Goal: Information Seeking & Learning: Learn about a topic

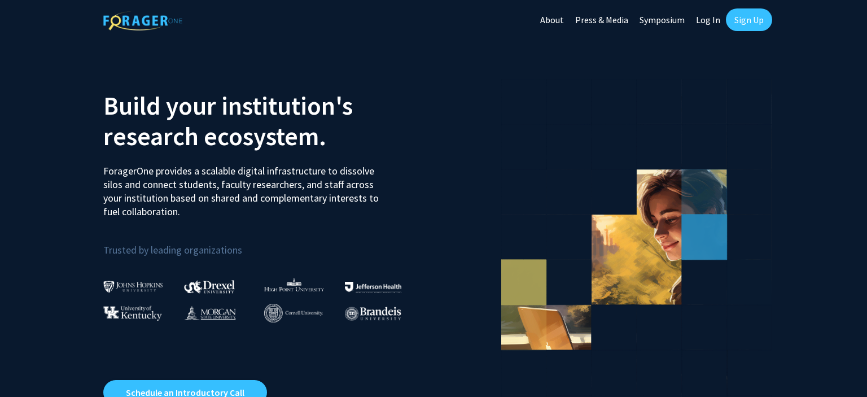
click at [709, 19] on link "Log In" at bounding box center [708, 20] width 36 height 40
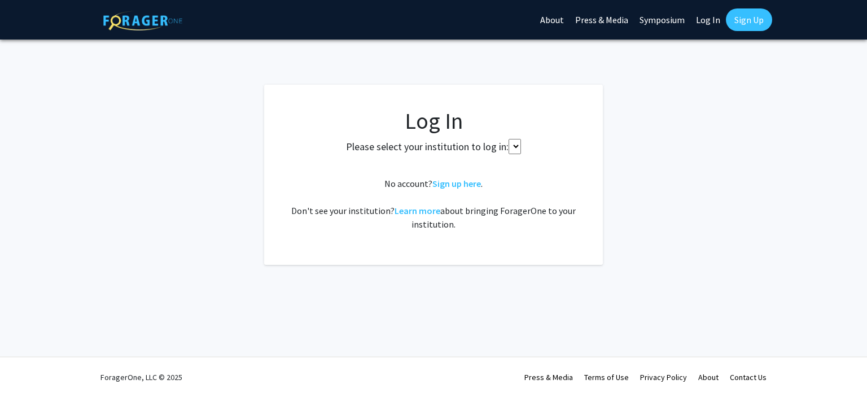
select select
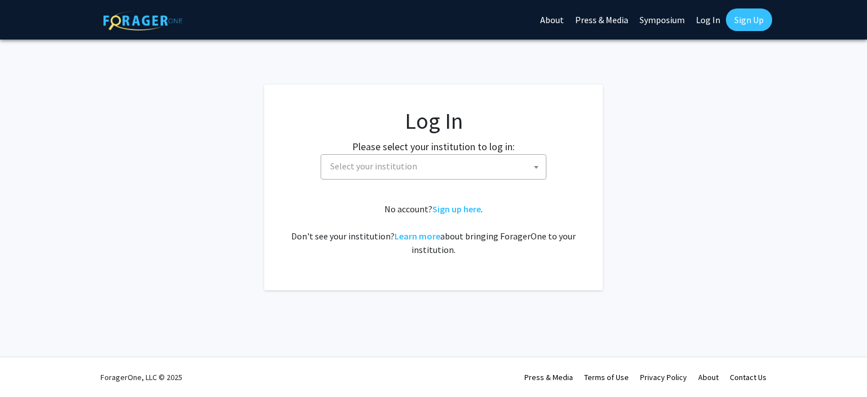
click at [363, 160] on span "Select your institution" at bounding box center [436, 166] width 220 height 23
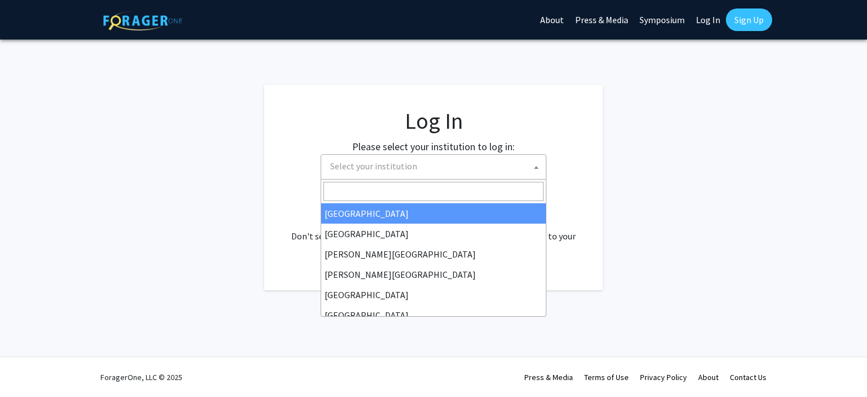
click at [382, 164] on span "Select your institution" at bounding box center [373, 165] width 87 height 11
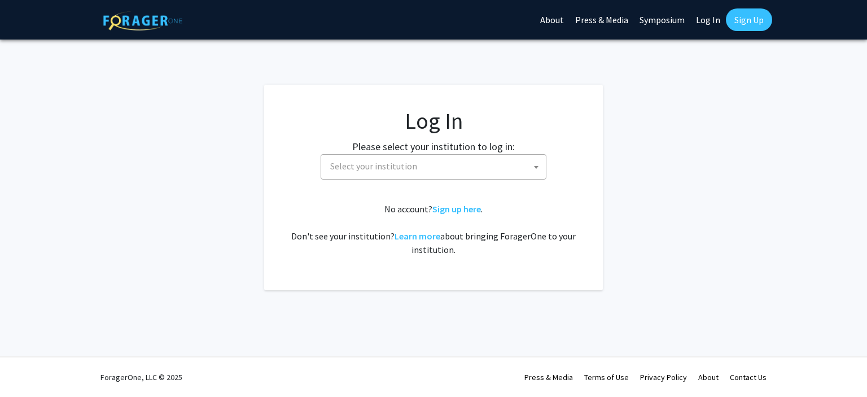
click at [382, 164] on span "Select your institution" at bounding box center [373, 165] width 87 height 11
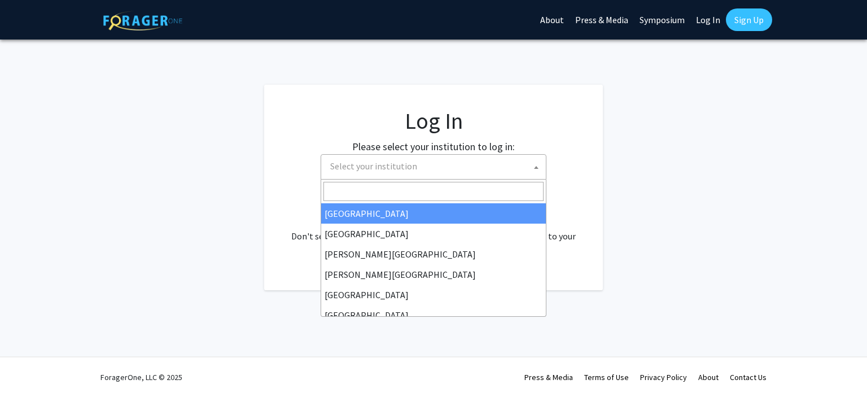
click at [382, 164] on span "Select your institution" at bounding box center [373, 165] width 87 height 11
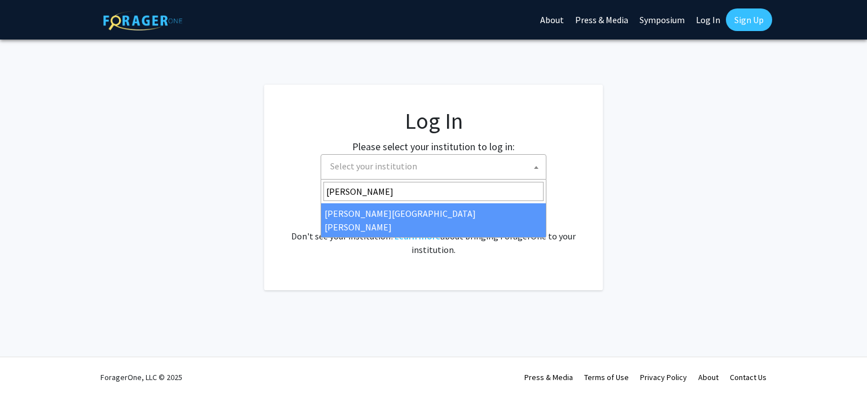
type input "[PERSON_NAME]"
select select "1"
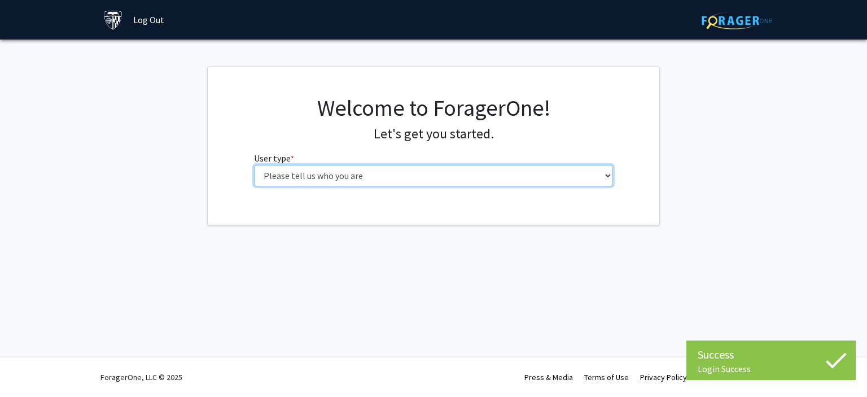
select select "1: undergrad"
click option "Undergraduate Student" at bounding box center [0, 0] width 0 height 0
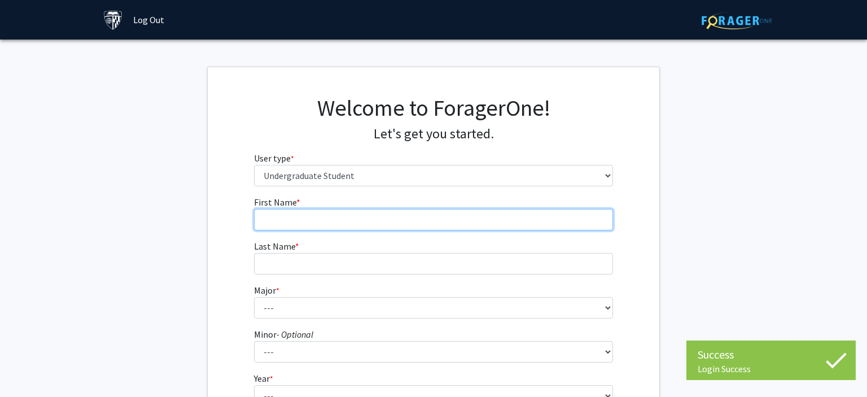
click at [342, 216] on input "First Name * required" at bounding box center [433, 219] width 359 height 21
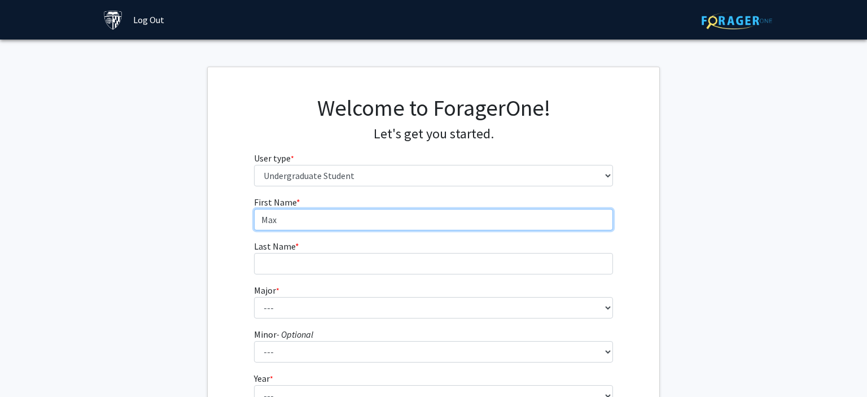
type input "Max"
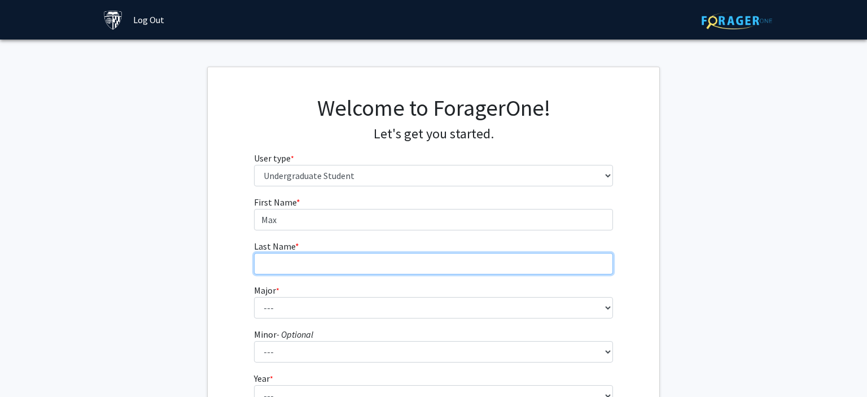
click at [303, 263] on input "Last Name * required" at bounding box center [433, 263] width 359 height 21
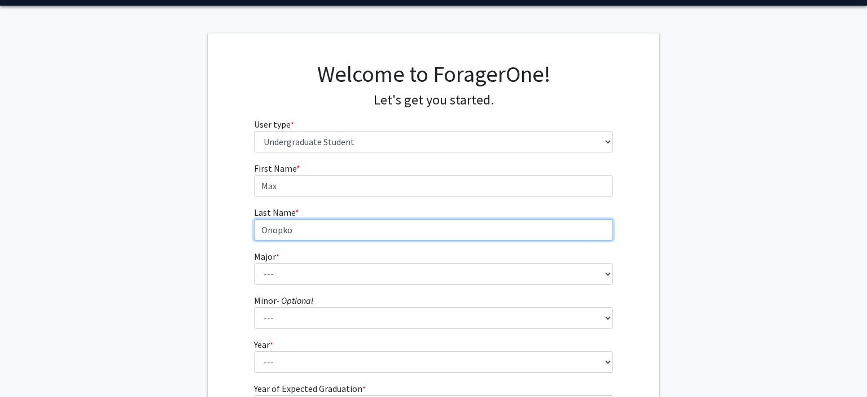
type input "Onopko"
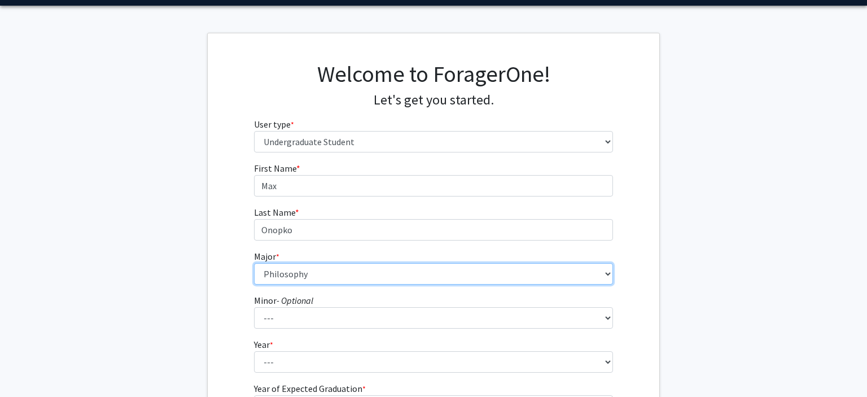
click option "Philosophy" at bounding box center [0, 0] width 0 height 0
select select "45: 58"
click option "Neuroscience" at bounding box center [0, 0] width 0 height 0
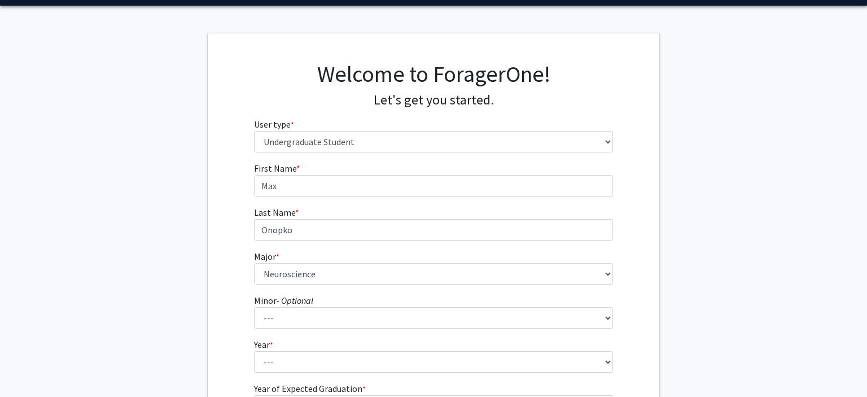
click at [246, 224] on div "First Name * required [PERSON_NAME] Last Name * required Onopko Major * require…" at bounding box center [433, 304] width 376 height 287
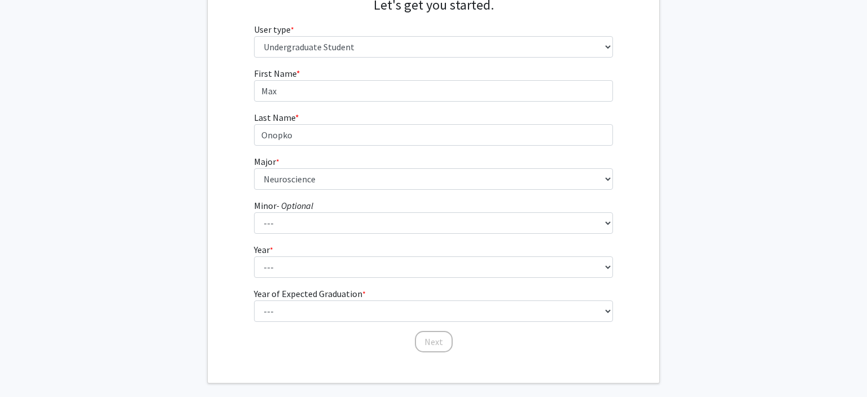
scroll to position [139, 0]
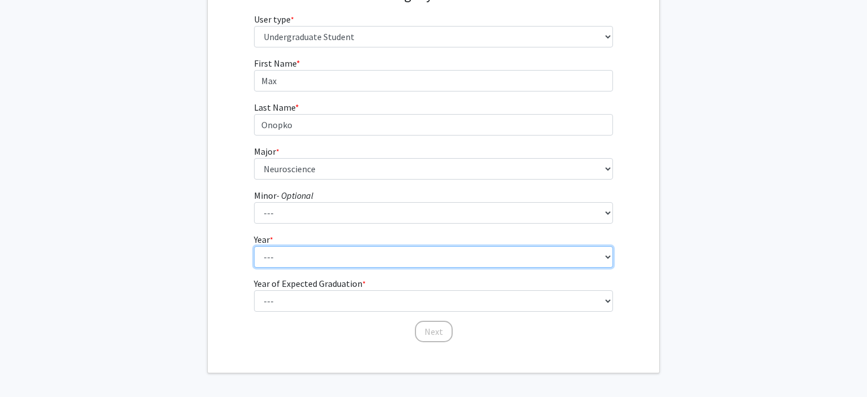
select select "1: first-year"
click option "First-year" at bounding box center [0, 0] width 0 height 0
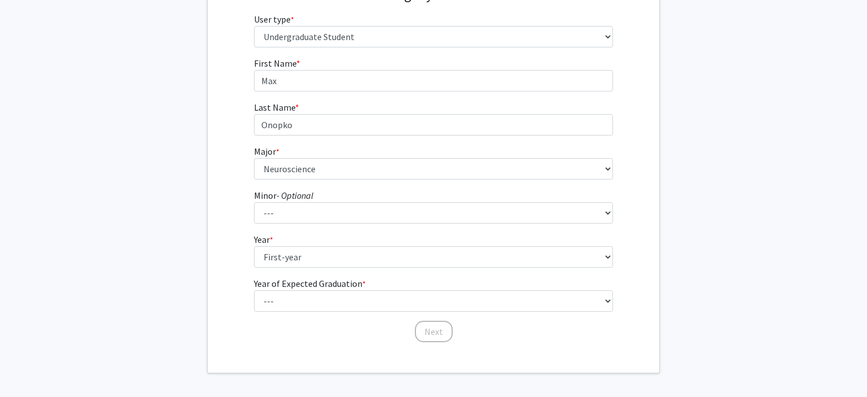
click at [248, 283] on div "First Name * required [PERSON_NAME] Last Name * required Onopko Major * require…" at bounding box center [433, 199] width 376 height 287
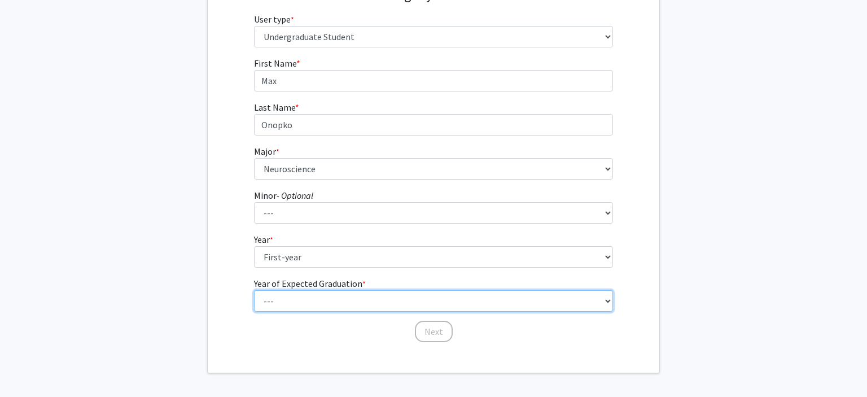
select select "5: 2029"
click option "2029" at bounding box center [0, 0] width 0 height 0
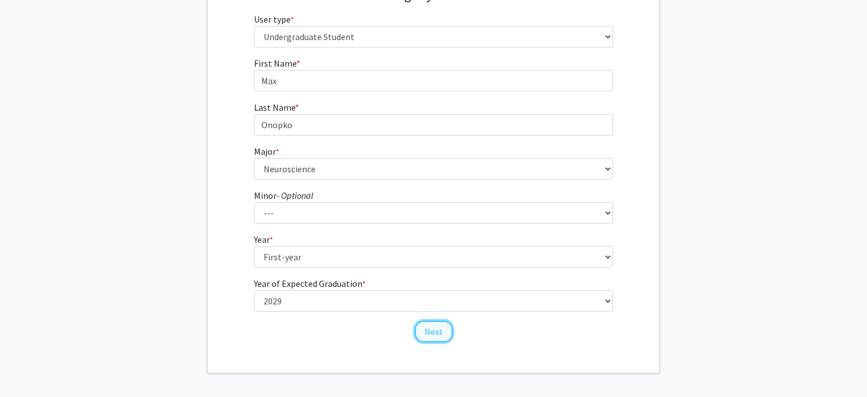
click at [439, 335] on button "Next" at bounding box center [434, 331] width 38 height 21
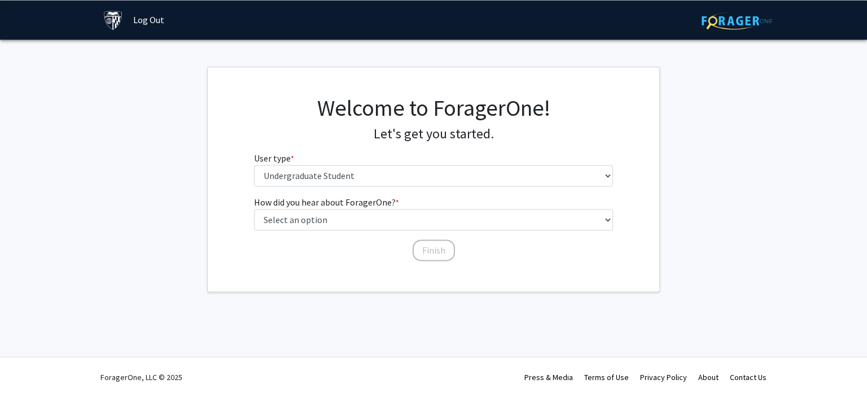
scroll to position [0, 0]
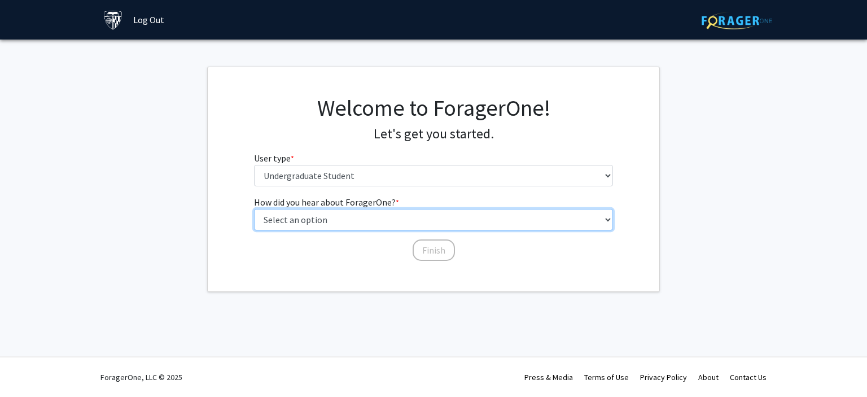
select select "3: university_website"
click option "University website" at bounding box center [0, 0] width 0 height 0
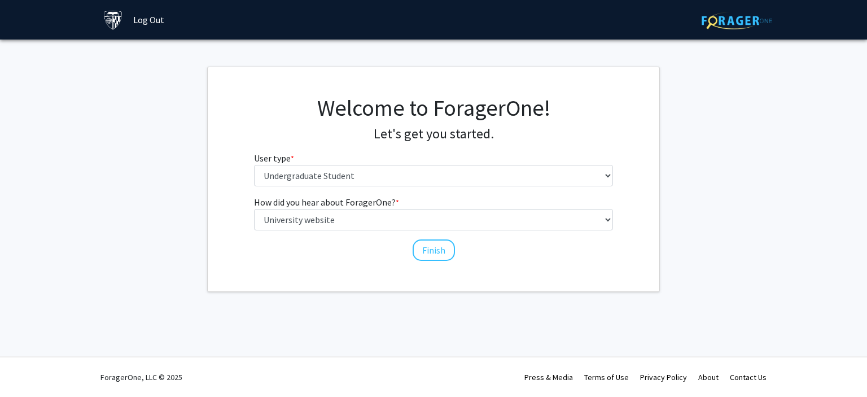
click at [398, 249] on div "Finish" at bounding box center [433, 244] width 359 height 11
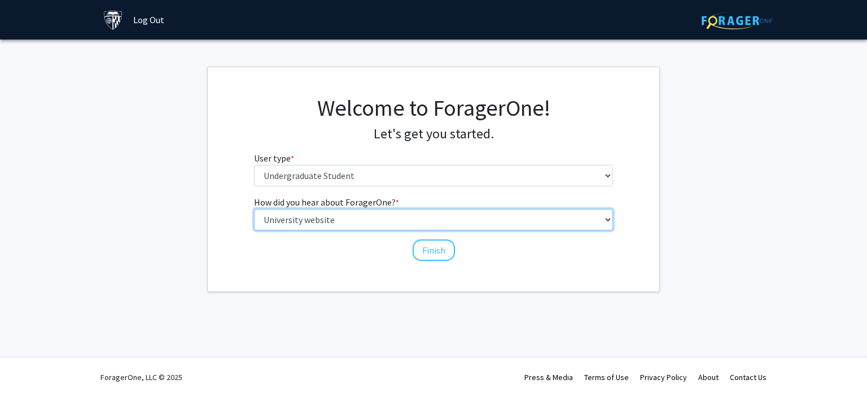
click option "University website" at bounding box center [0, 0] width 0 height 0
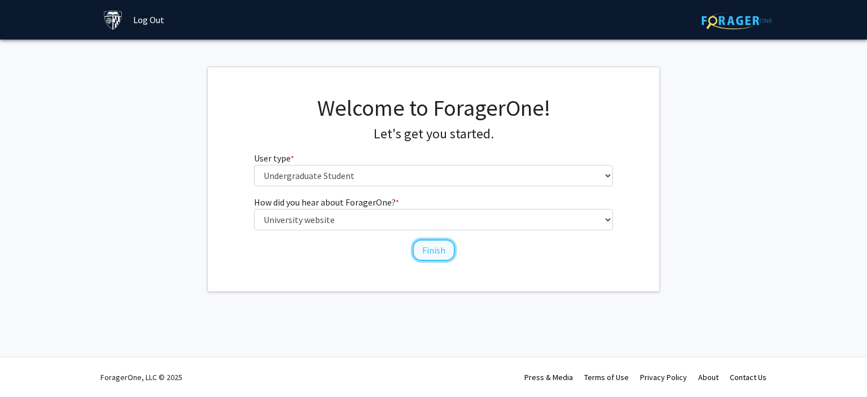
click at [450, 253] on button "Finish" at bounding box center [434, 249] width 42 height 21
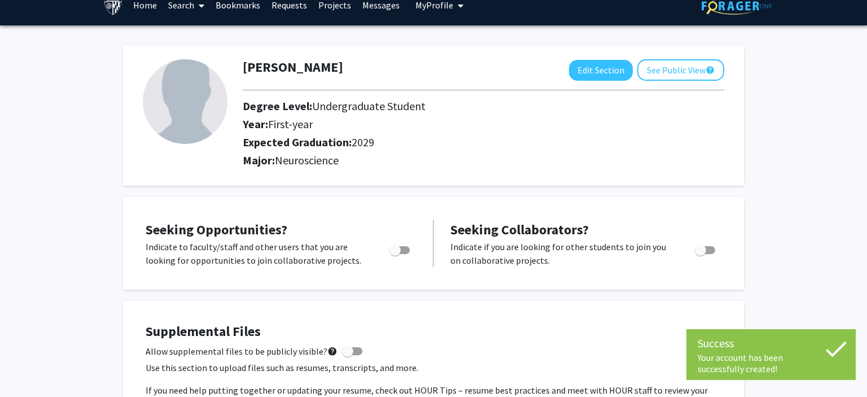
scroll to position [16, 0]
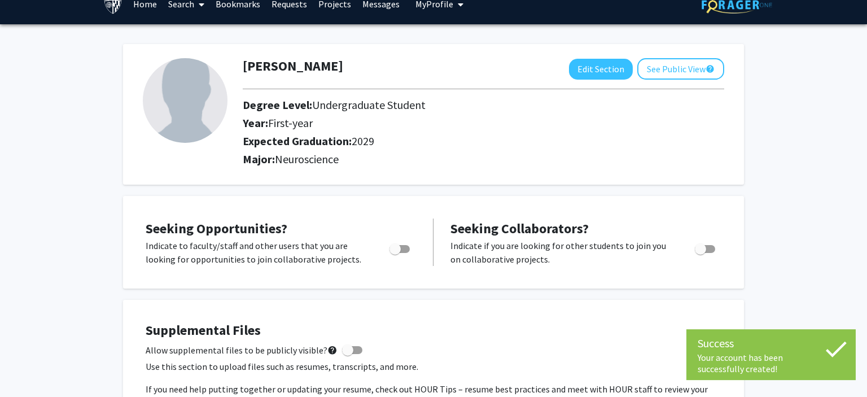
click at [402, 249] on span "Toggle" at bounding box center [399, 249] width 20 height 8
click at [395, 253] on input "Are you actively seeking opportunities?" at bounding box center [394, 253] width 1 height 1
checkbox input "true"
click at [394, 196] on div "Seeking Opportunities? Indicate to faculty/staff and other users that you are l…" at bounding box center [433, 242] width 621 height 93
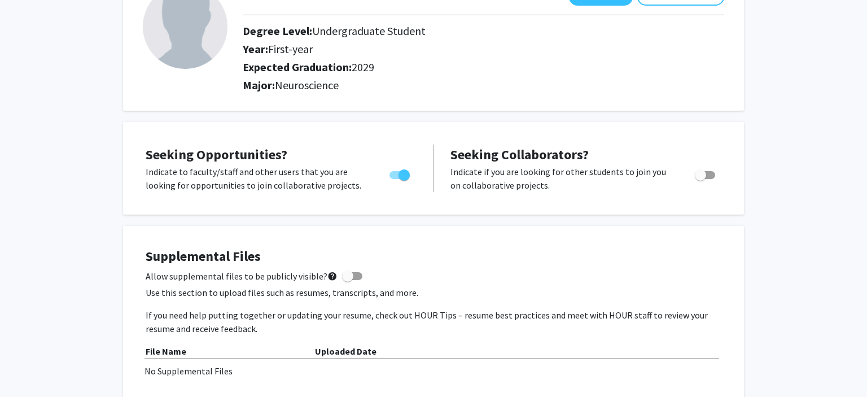
scroll to position [0, 0]
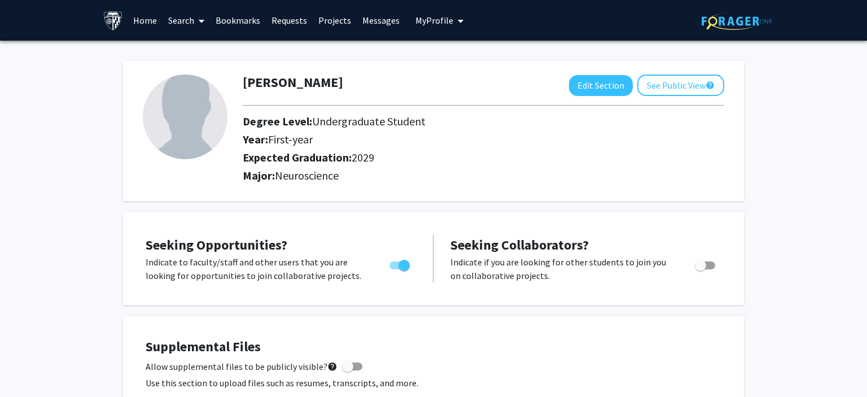
click at [141, 19] on link "Home" at bounding box center [145, 21] width 35 height 40
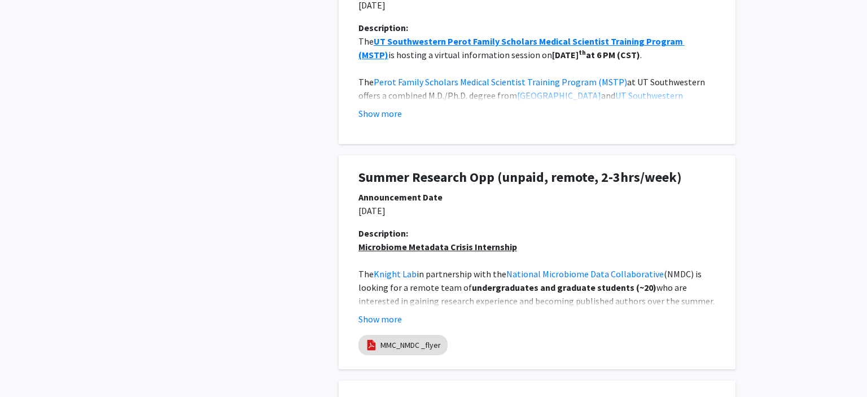
scroll to position [740, 0]
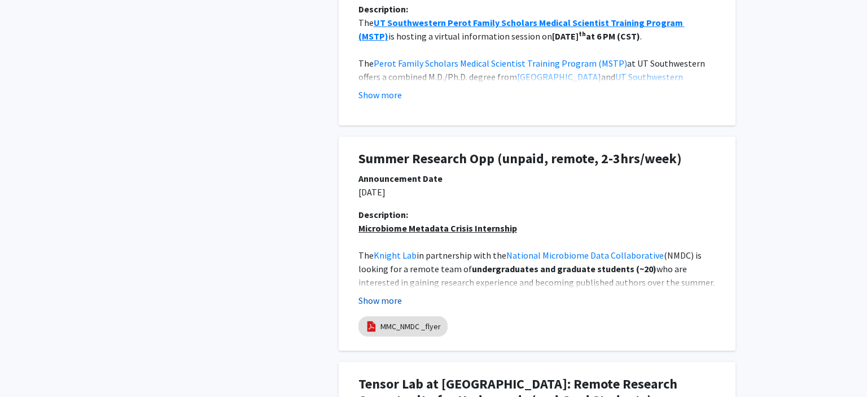
click at [367, 297] on button "Show more" at bounding box center [379, 300] width 43 height 14
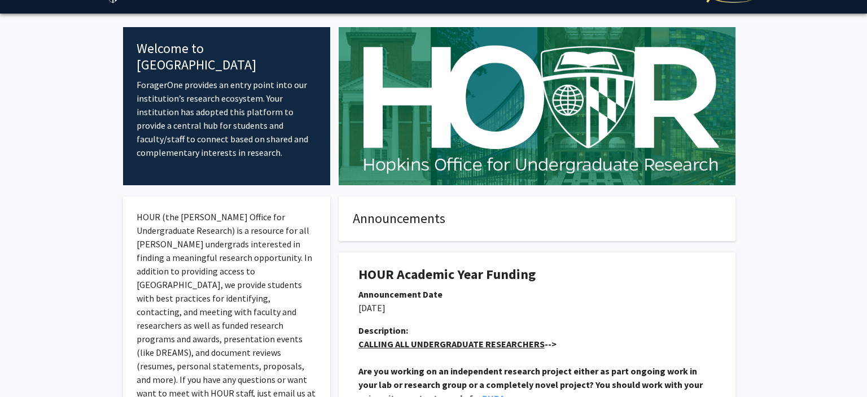
scroll to position [0, 0]
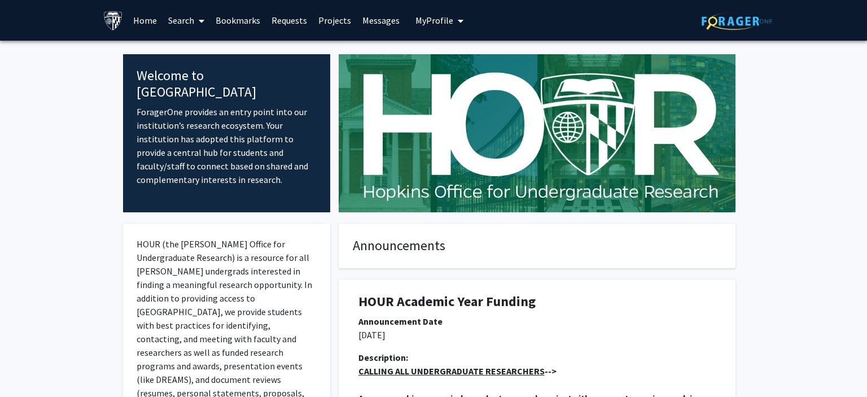
click at [203, 20] on icon at bounding box center [202, 20] width 6 height 9
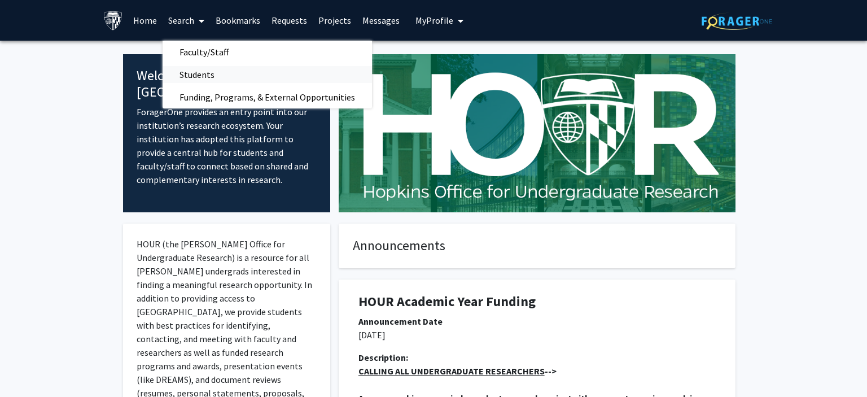
click at [202, 74] on span "Students" at bounding box center [197, 74] width 69 height 23
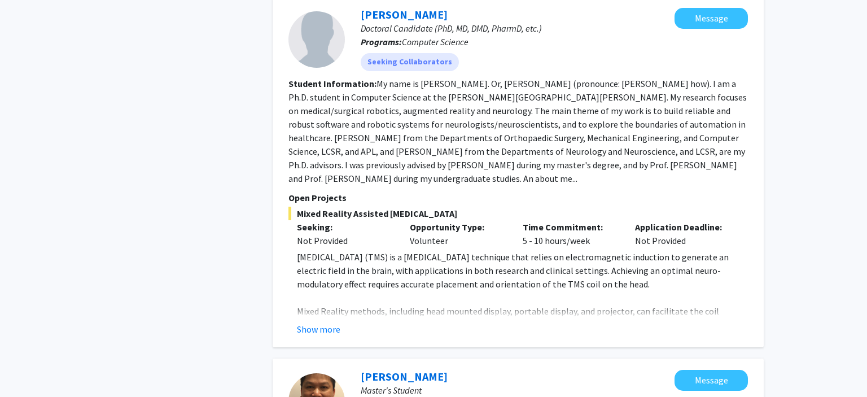
scroll to position [514, 0]
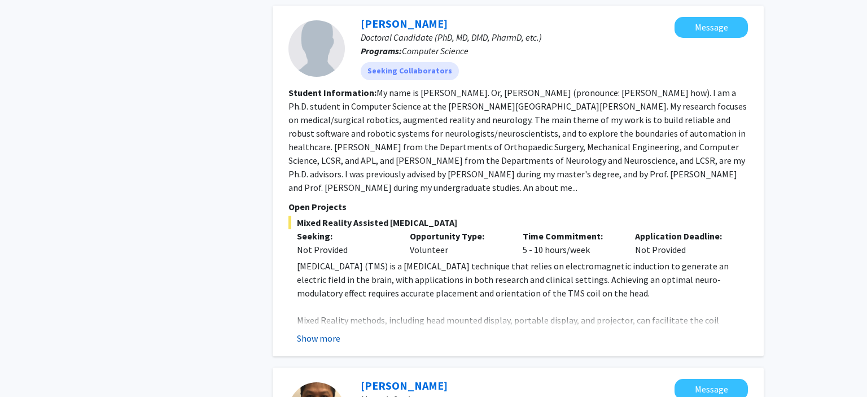
click at [309, 331] on button "Show more" at bounding box center [318, 338] width 43 height 14
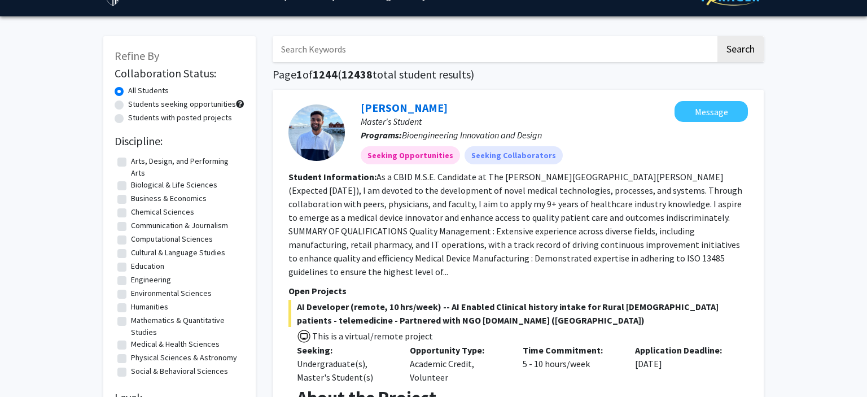
scroll to position [0, 0]
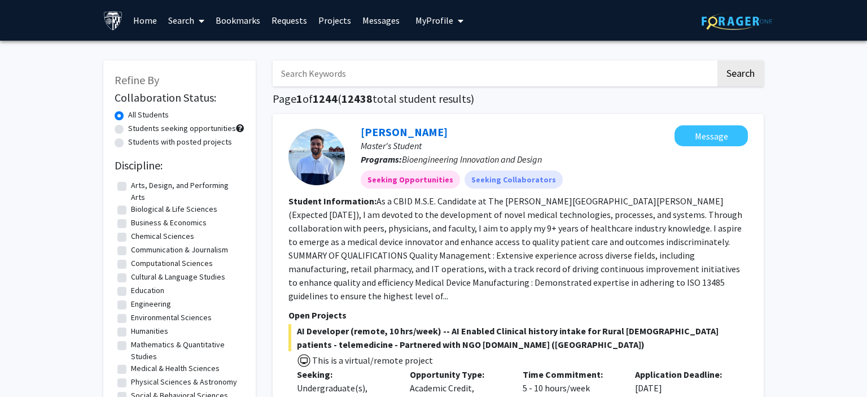
click at [193, 27] on link "Search" at bounding box center [186, 21] width 47 height 40
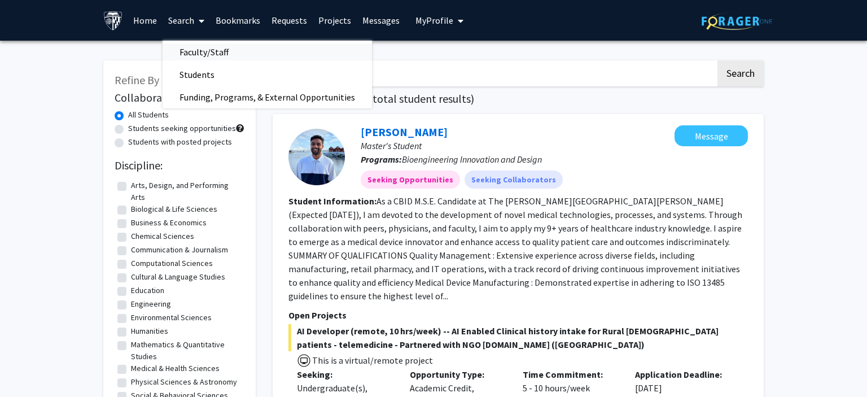
click at [230, 55] on span "Faculty/Staff" at bounding box center [204, 52] width 83 height 23
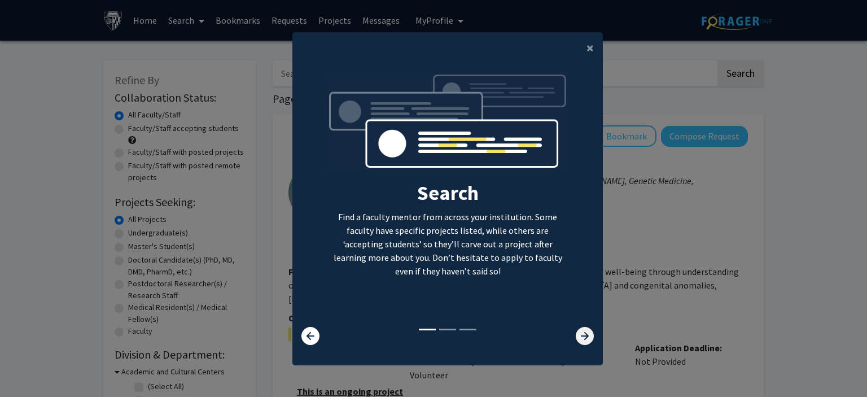
click at [584, 332] on icon at bounding box center [585, 336] width 18 height 18
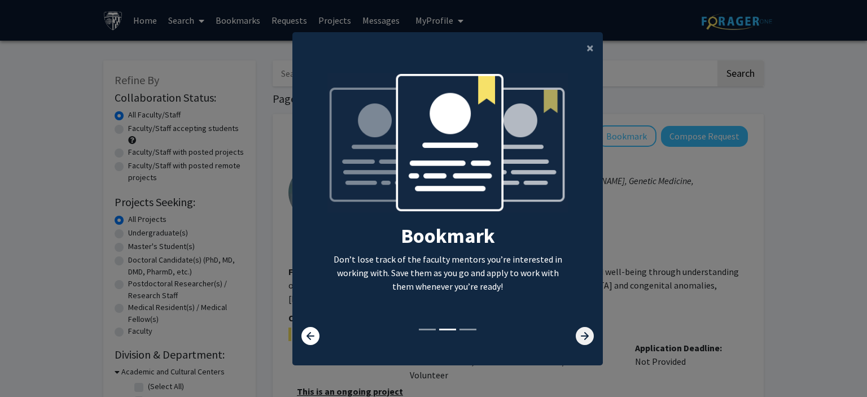
click at [584, 332] on icon at bounding box center [585, 336] width 18 height 18
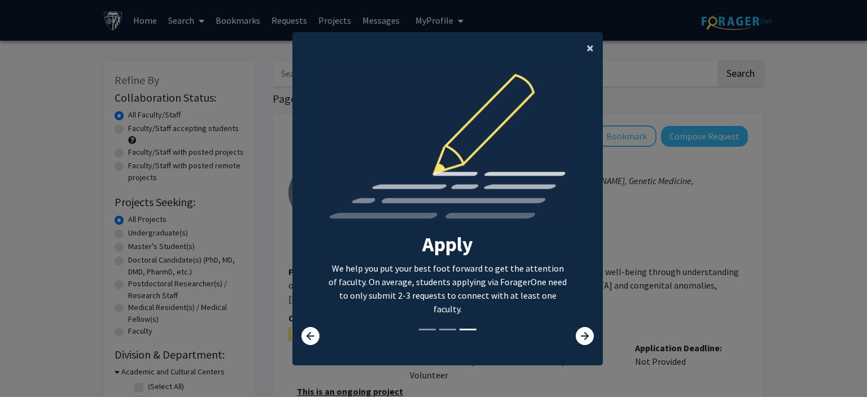
click at [585, 46] on button "×" at bounding box center [589, 48] width 25 height 32
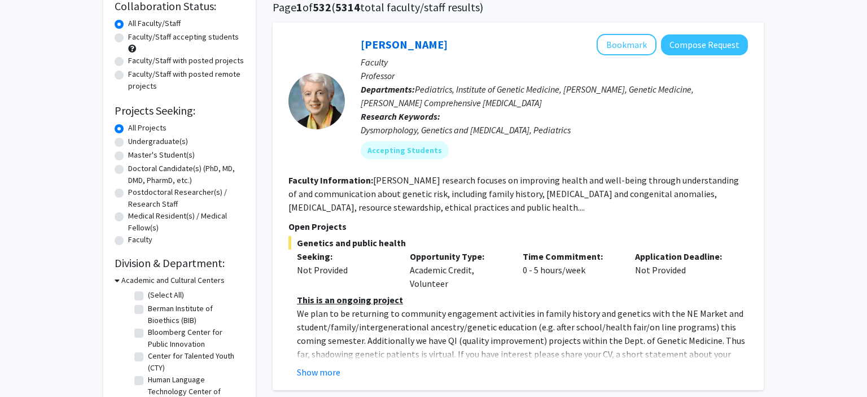
scroll to position [96, 0]
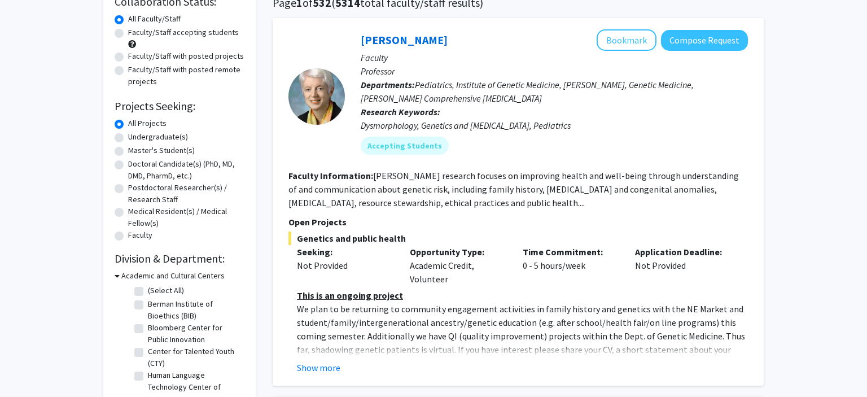
click at [173, 139] on label "Undergraduate(s)" at bounding box center [158, 137] width 60 height 12
click at [135, 138] on input "Undergraduate(s)" at bounding box center [131, 134] width 7 height 7
radio input "true"
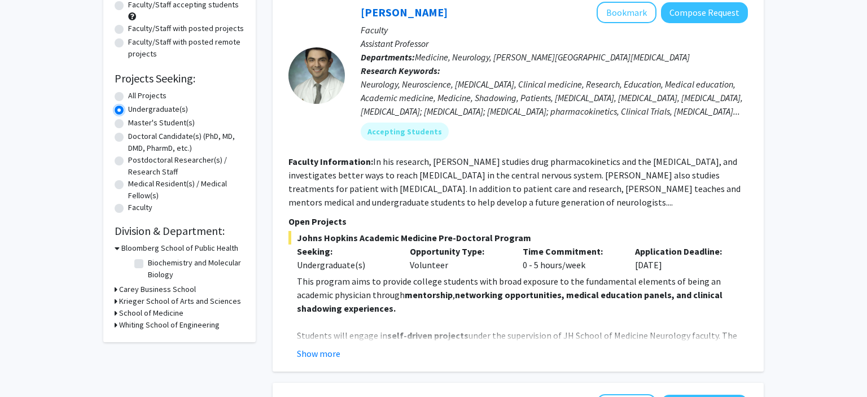
scroll to position [164, 0]
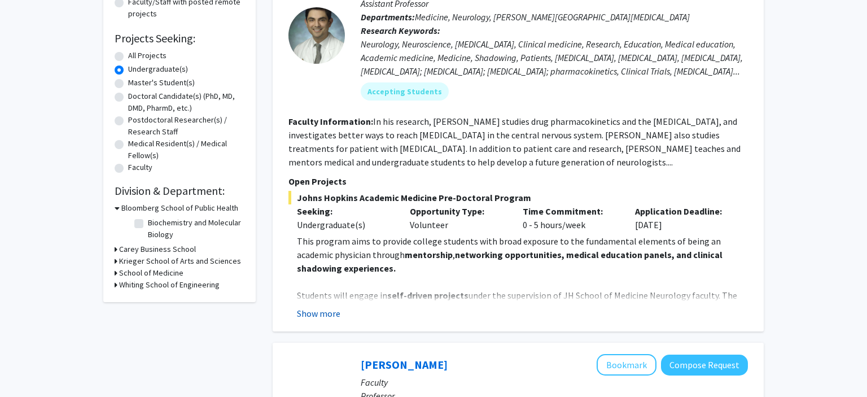
click at [318, 313] on button "Show more" at bounding box center [318, 313] width 43 height 14
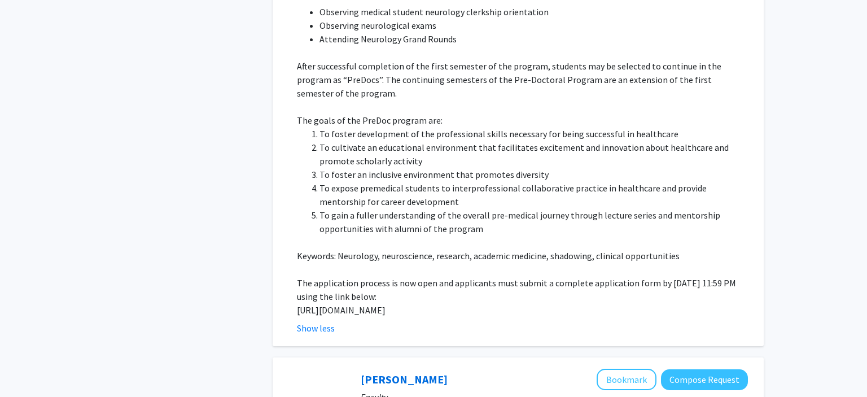
scroll to position [623, 0]
drag, startPoint x: 297, startPoint y: 298, endPoint x: 362, endPoint y: 318, distance: 67.5
click at [362, 317] on div "This program aims to provide college students with broad exposure to the fundam…" at bounding box center [522, 46] width 451 height 542
copy p "[URL][DOMAIN_NAME]"
click at [288, 133] on fg-read-more "This program aims to provide college students with broad exposure to the fundam…" at bounding box center [517, 55] width 459 height 560
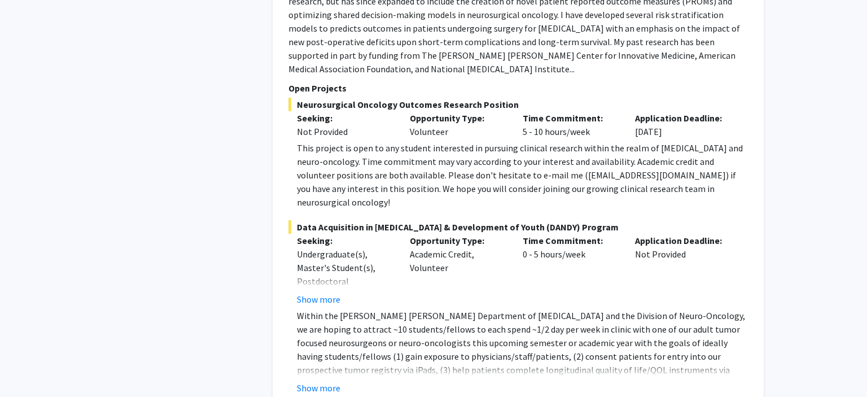
scroll to position [2642, 0]
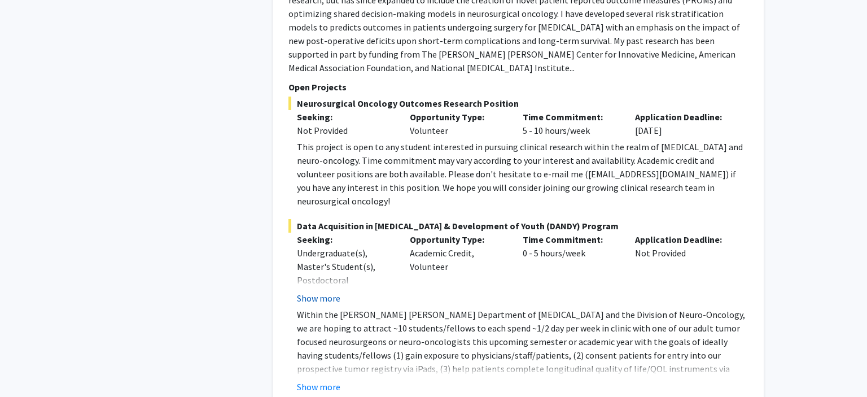
click at [322, 291] on button "Show more" at bounding box center [318, 298] width 43 height 14
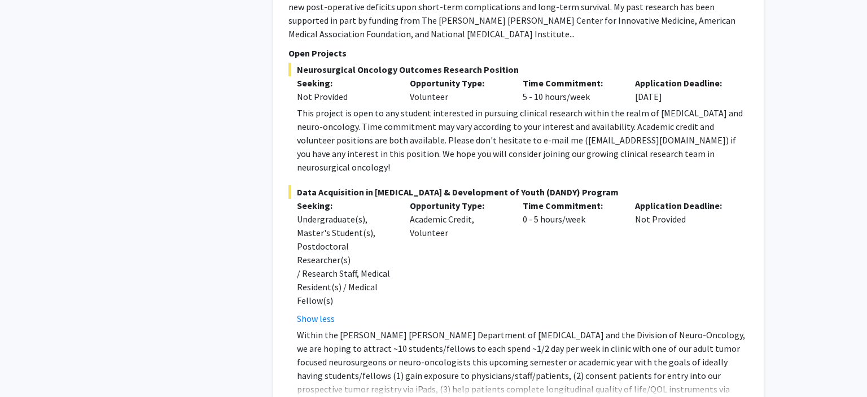
scroll to position [2702, 0]
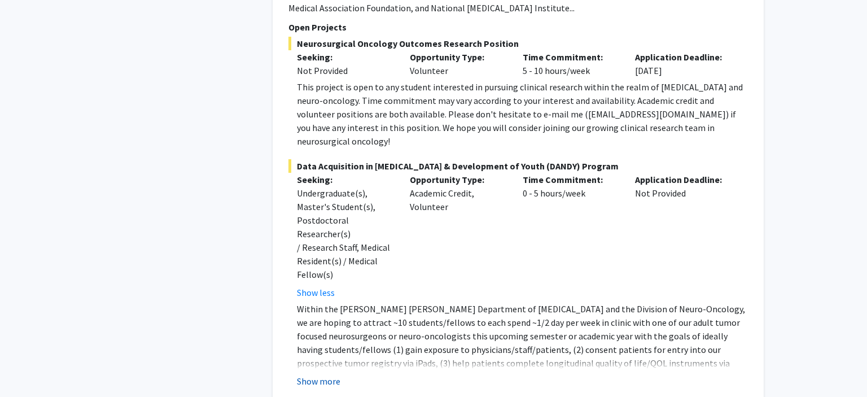
click at [319, 374] on button "Show more" at bounding box center [318, 381] width 43 height 14
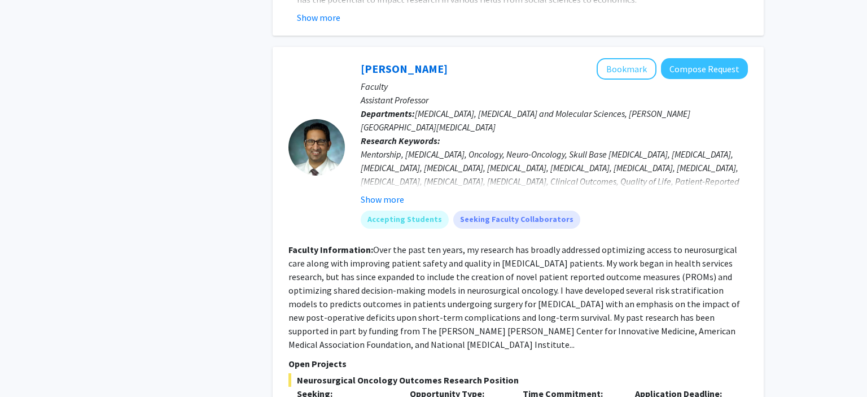
scroll to position [2376, 0]
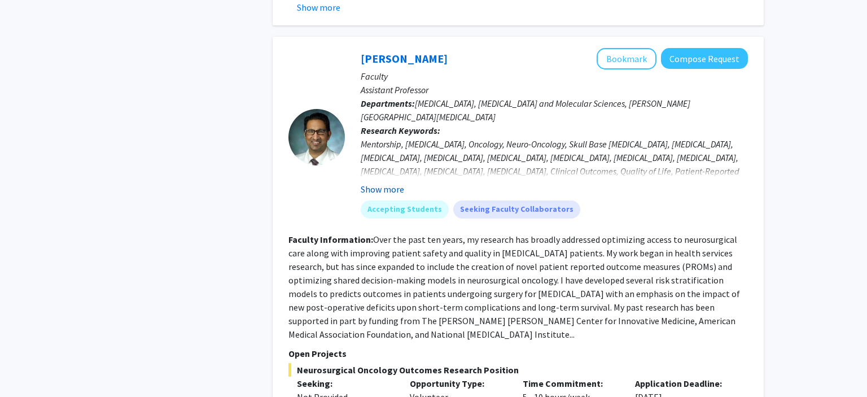
click at [379, 182] on button "Show more" at bounding box center [382, 189] width 43 height 14
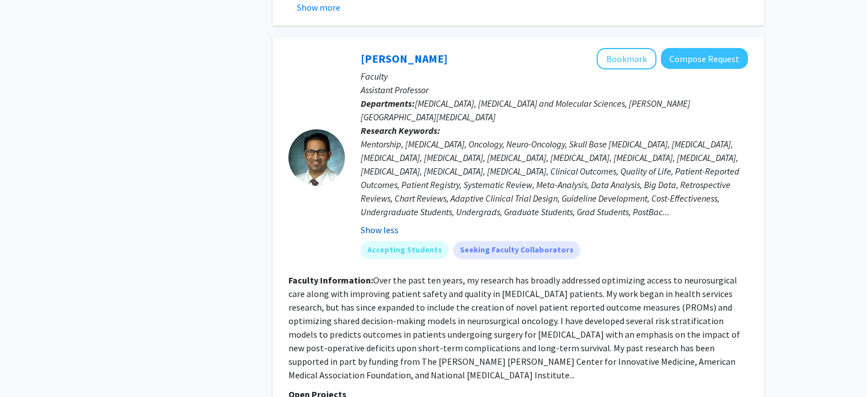
click at [383, 223] on button "Show less" at bounding box center [380, 230] width 38 height 14
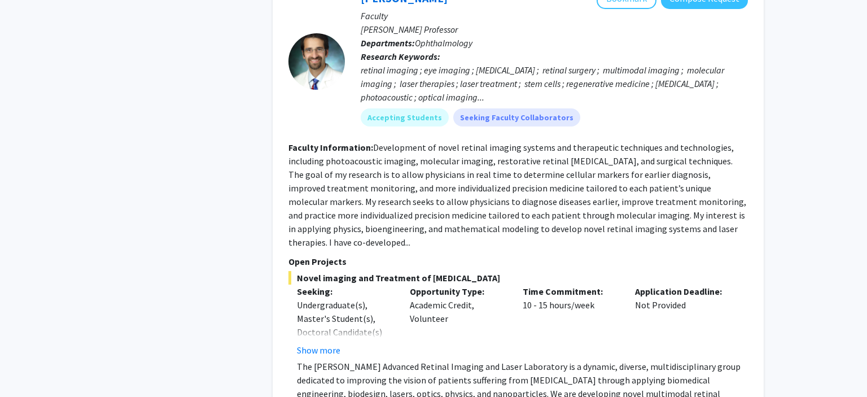
scroll to position [5481, 0]
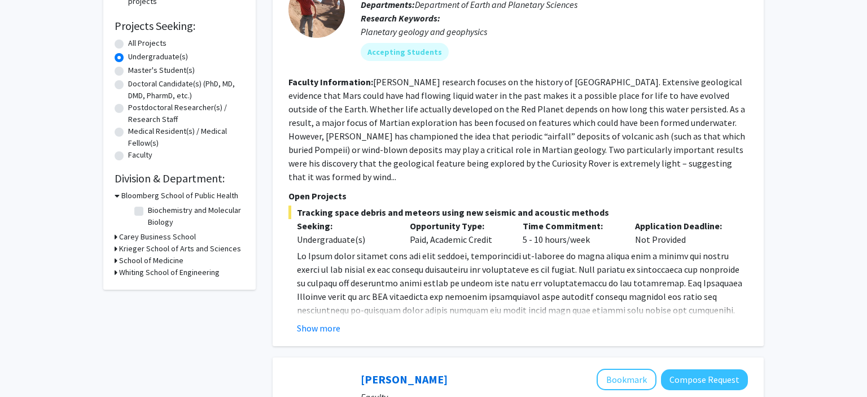
scroll to position [190, 0]
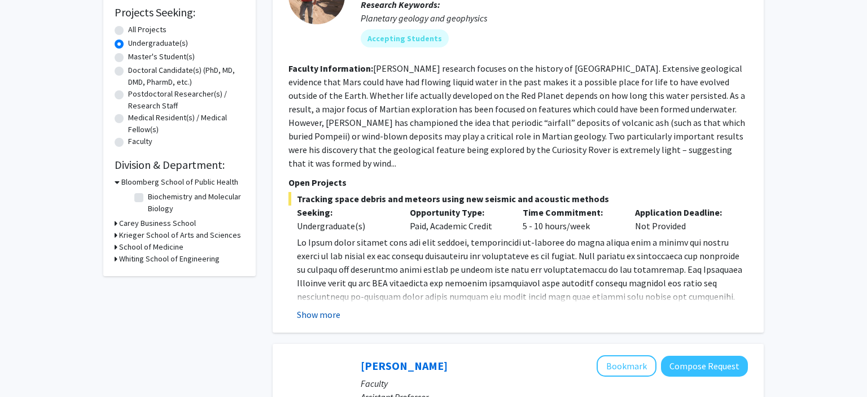
click at [311, 308] on button "Show more" at bounding box center [318, 315] width 43 height 14
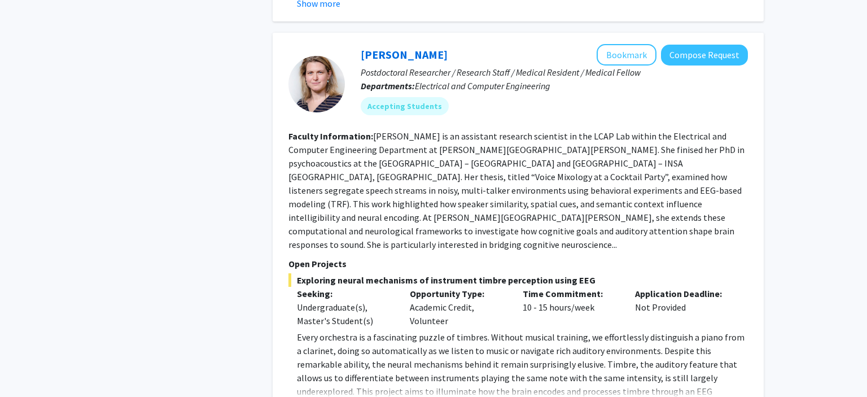
scroll to position [1074, 0]
